Goal: Task Accomplishment & Management: Use online tool/utility

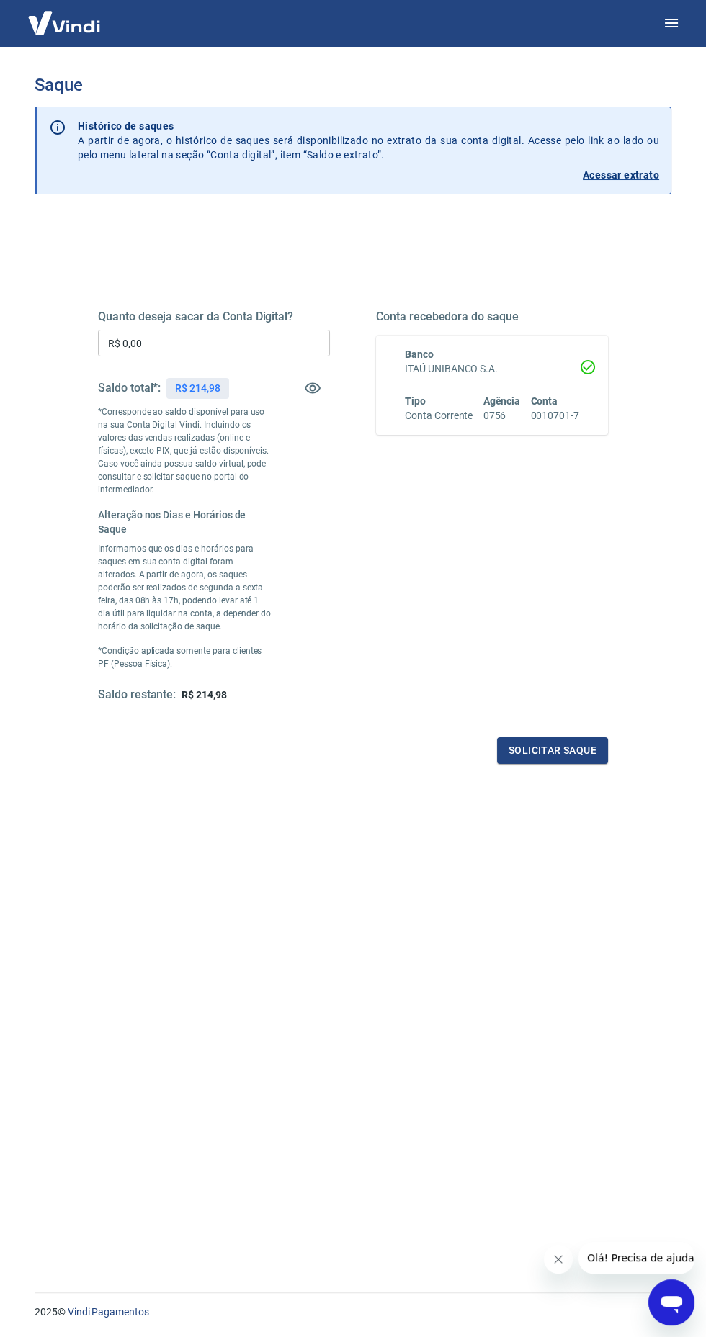
click at [602, 745] on button "Solicitar saque" at bounding box center [552, 750] width 111 height 27
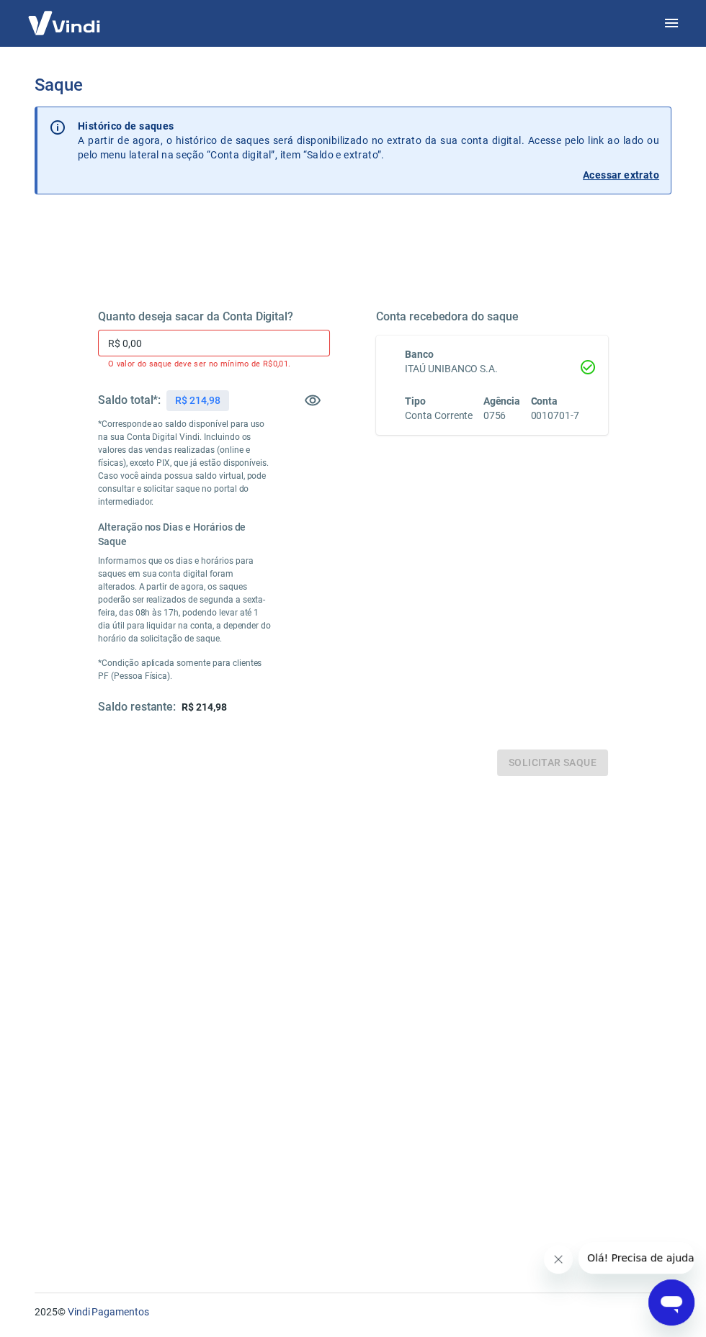
click at [190, 336] on input "R$ 0,00" at bounding box center [214, 343] width 232 height 27
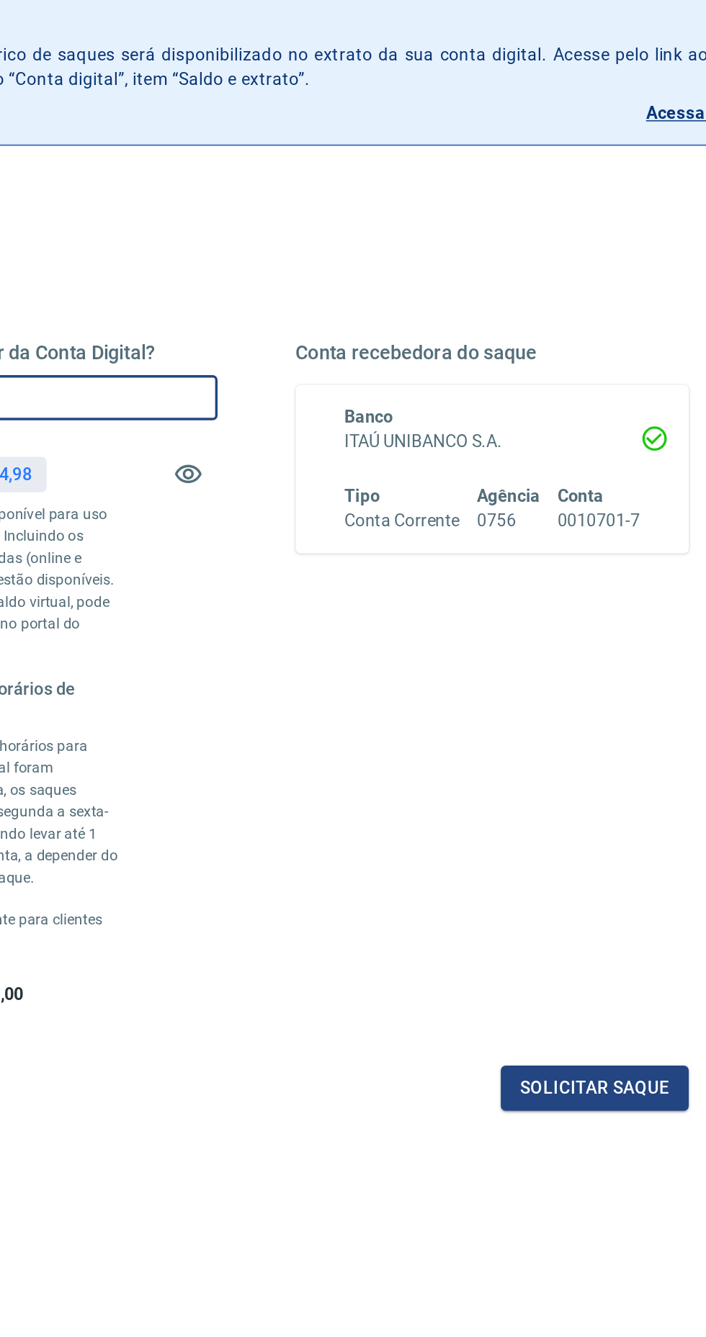
type input "R$ 214,98"
click at [567, 746] on button "Solicitar saque" at bounding box center [552, 750] width 111 height 27
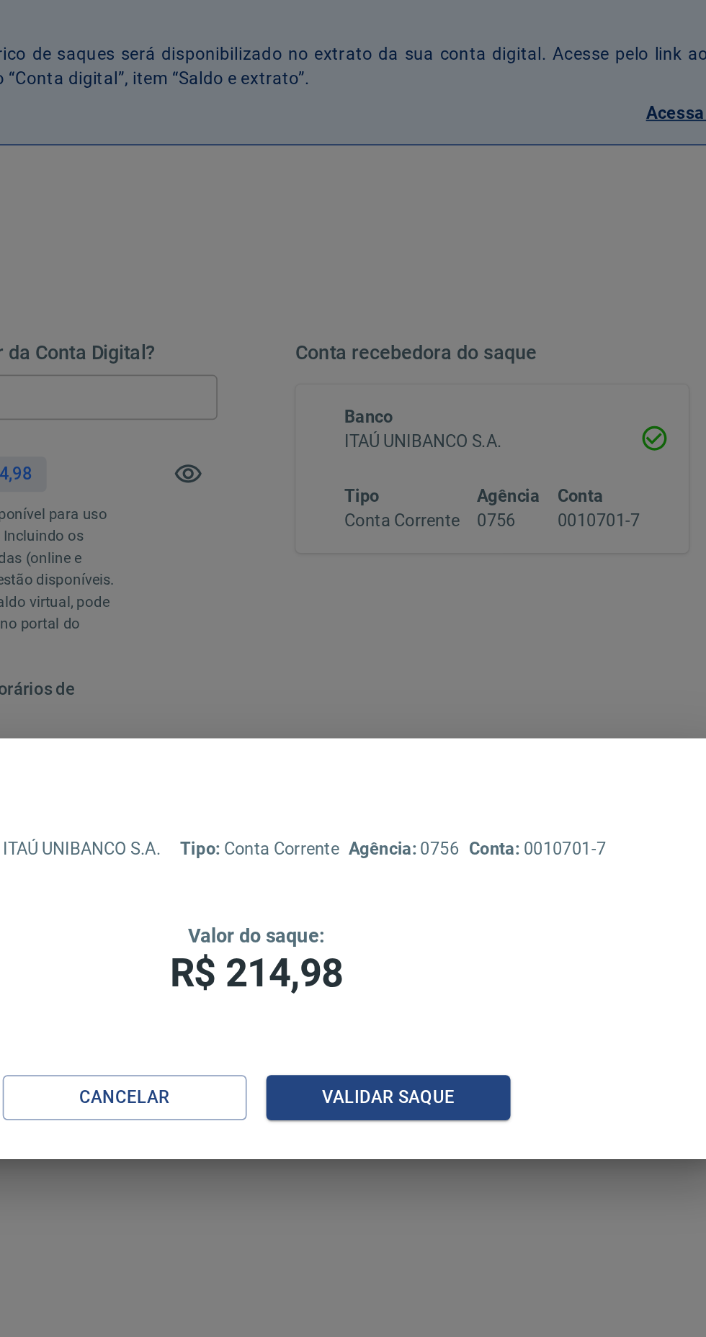
click at [462, 760] on button "Validar saque" at bounding box center [431, 756] width 144 height 27
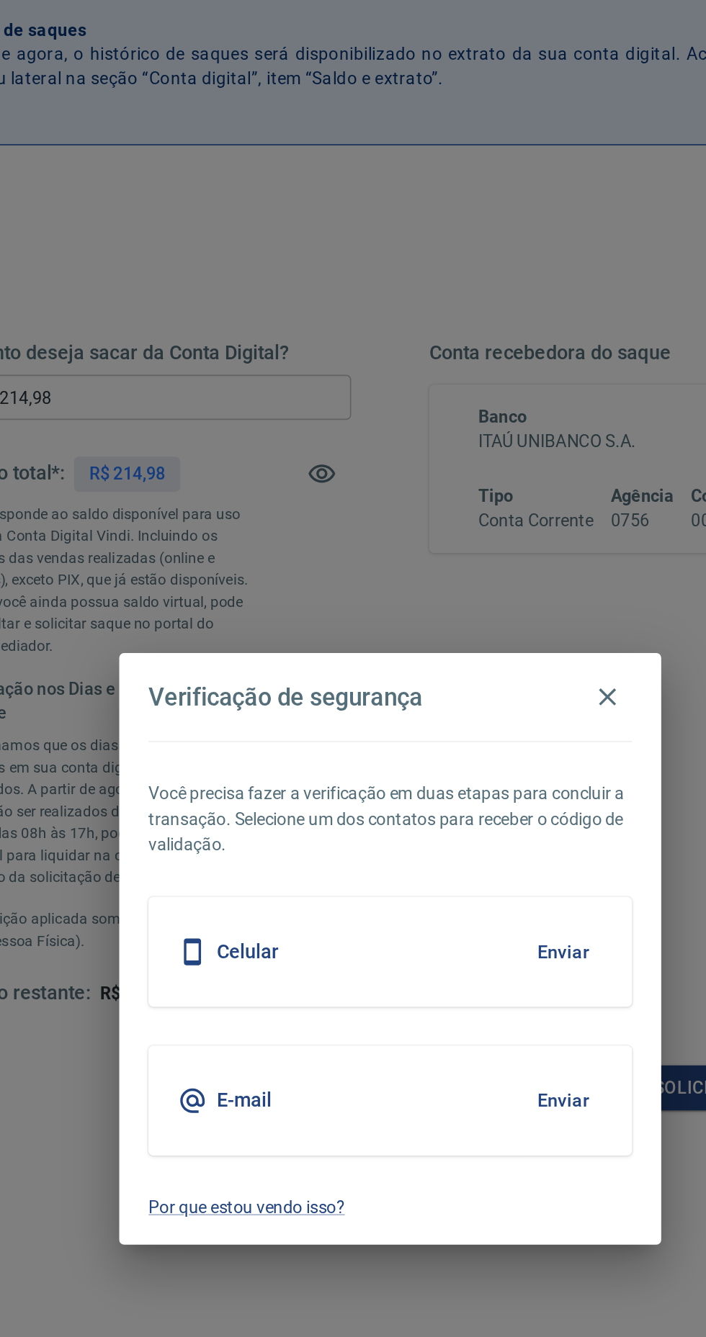
click at [468, 663] on button "Enviar" at bounding box center [454, 670] width 47 height 30
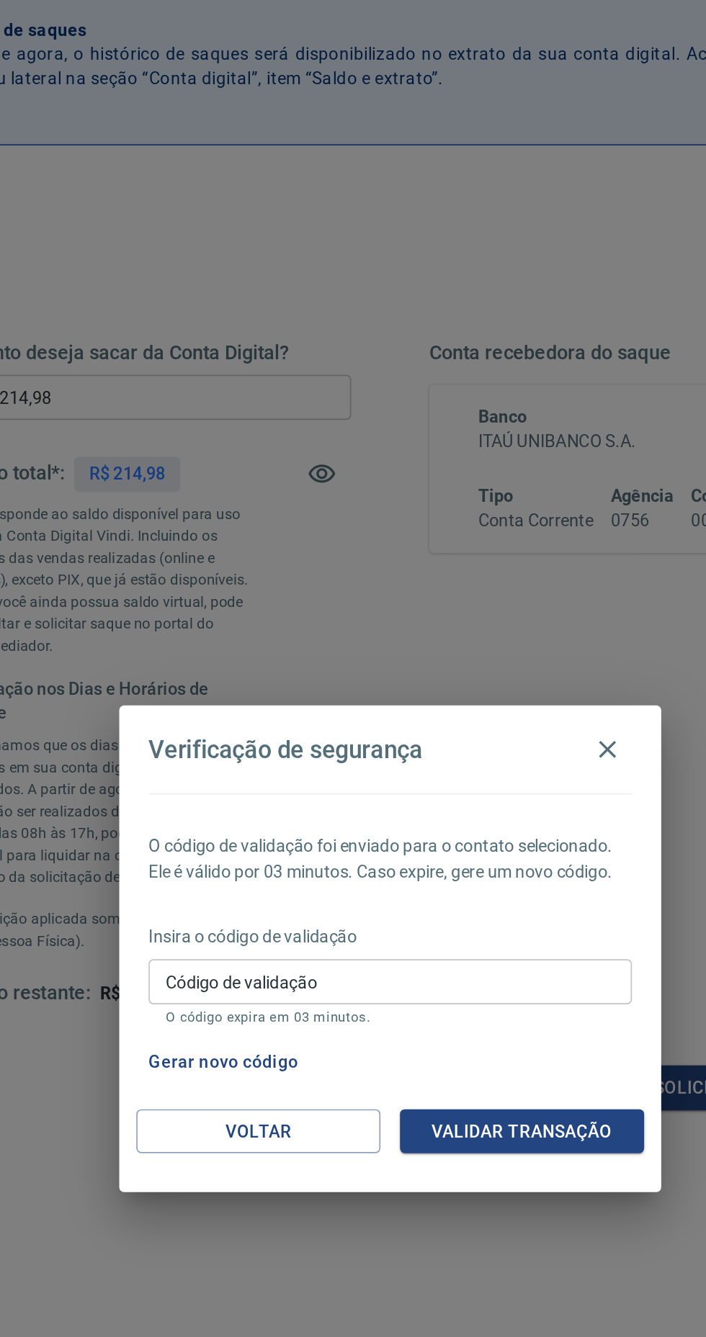
click at [429, 684] on input "Código de validação" at bounding box center [352, 688] width 285 height 27
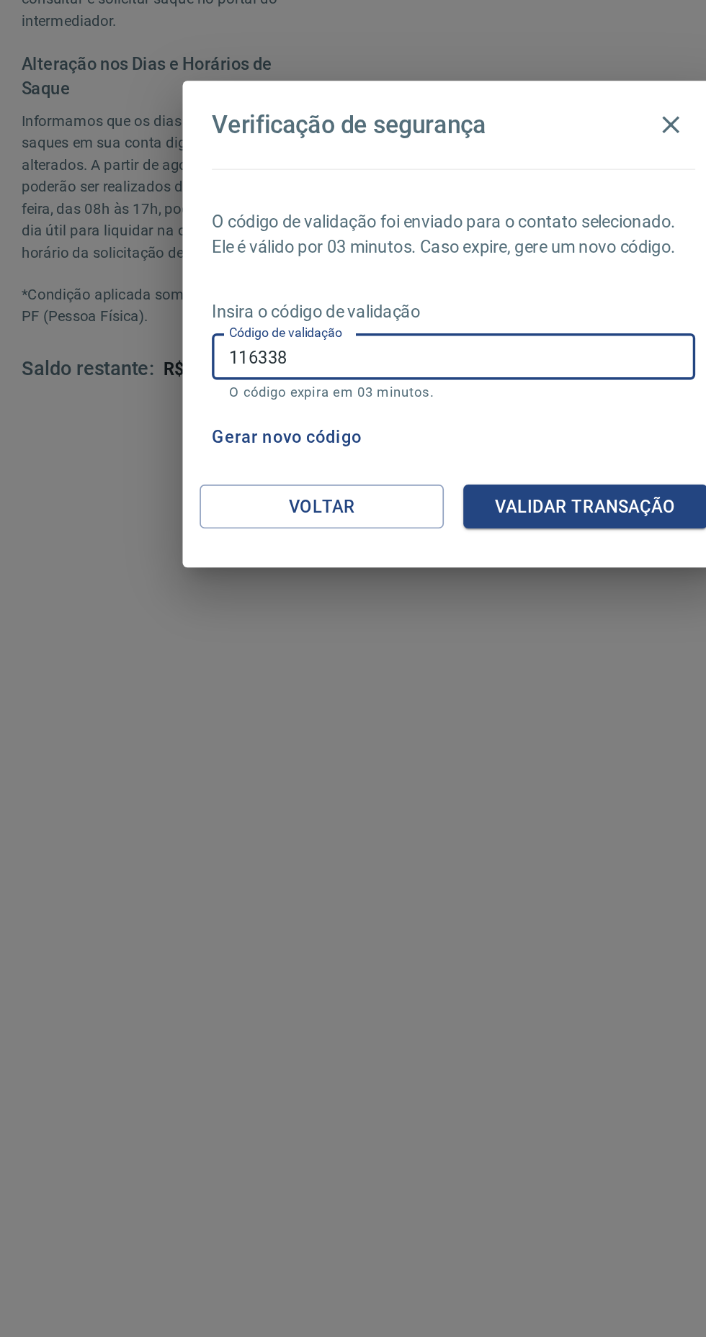
type input "116338"
click at [454, 778] on button "Validar transação" at bounding box center [431, 776] width 144 height 27
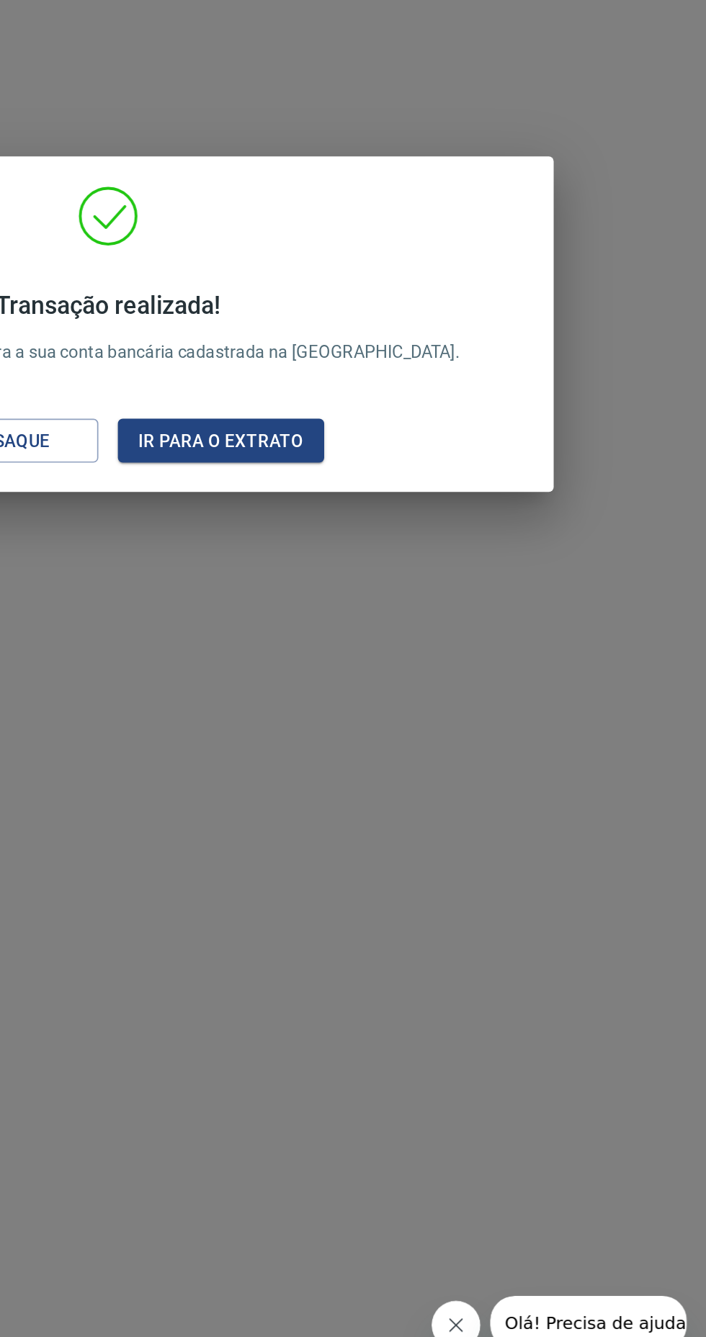
click at [331, 742] on div "Novo saque" at bounding box center [286, 738] width 99 height 18
